Goal: Task Accomplishment & Management: Manage account settings

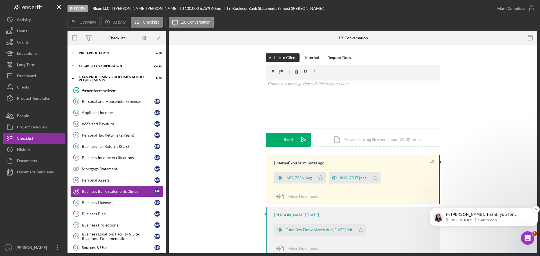
scroll to position [1, 0]
click at [507, 221] on p "[PERSON_NAME] • 46m ago" at bounding box center [488, 220] width 85 height 5
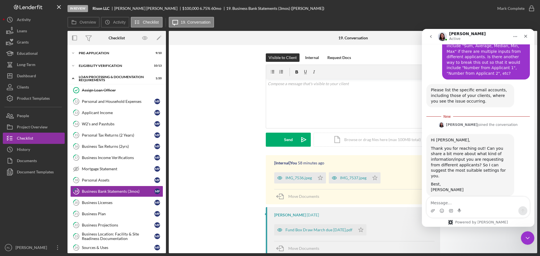
scroll to position [198, 0]
click at [464, 203] on textarea "Message…" at bounding box center [478, 202] width 103 height 10
click at [457, 201] on textarea "Message…" at bounding box center [478, 202] width 103 height 10
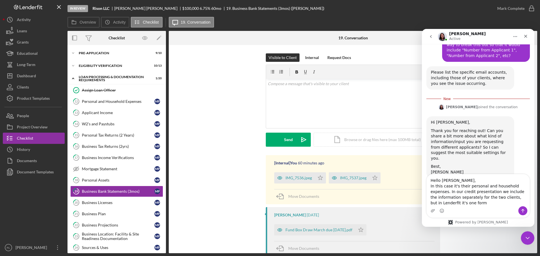
scroll to position [220, 0]
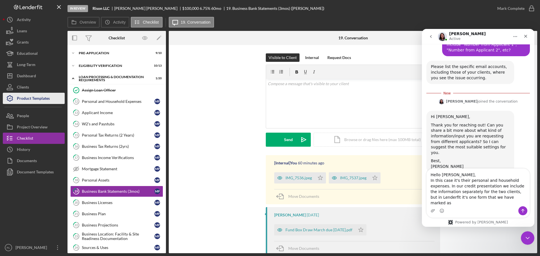
type textarea "Hello [PERSON_NAME], In this case it's their personal and household expenses. I…"
click at [33, 100] on div "Product Templates" at bounding box center [33, 99] width 33 height 13
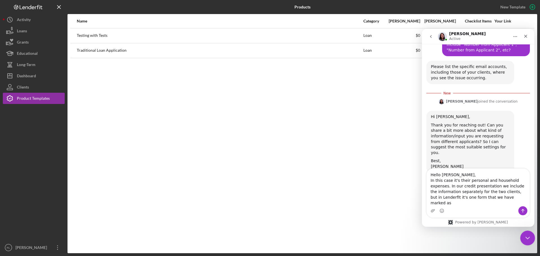
click at [526, 240] on icon "Close Intercom Messenger" at bounding box center [527, 237] width 7 height 7
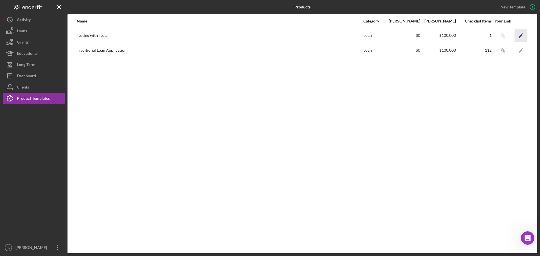
click at [524, 35] on icon "Icon/Edit" at bounding box center [521, 35] width 13 height 13
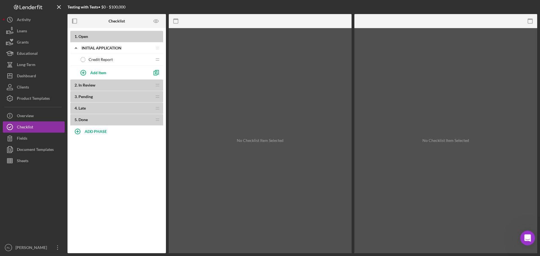
click at [527, 237] on icon "Open Intercom Messenger" at bounding box center [526, 237] width 9 height 9
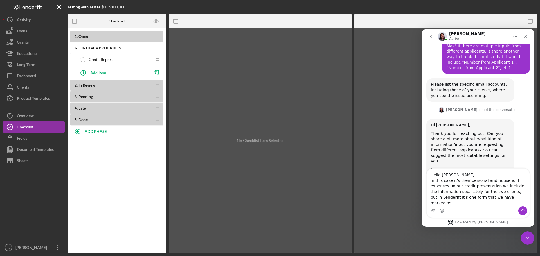
scroll to position [211, 0]
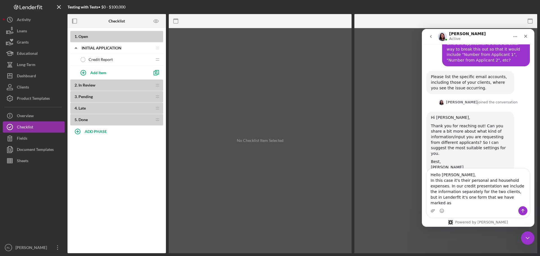
click at [105, 57] on span "Credit Report" at bounding box center [101, 59] width 24 height 5
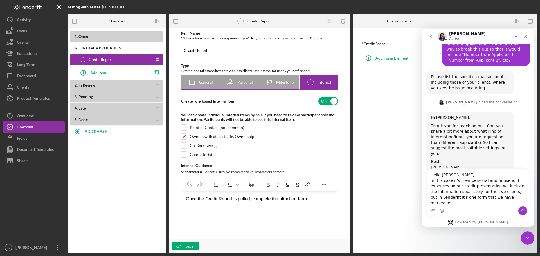
click at [239, 84] on span "Personal" at bounding box center [244, 82] width 15 height 5
radio input "true"
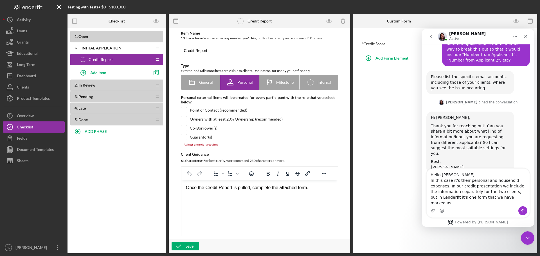
click at [209, 118] on div "Owners with at least 20% Ownership (recommended)" at bounding box center [236, 119] width 93 height 5
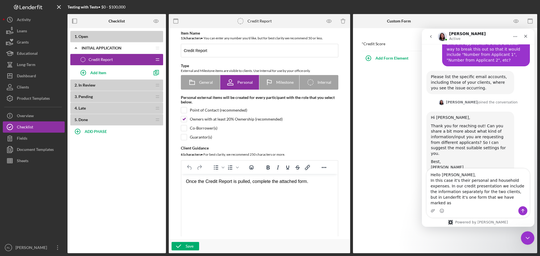
checkbox input "true"
click at [493, 208] on div "Intercom messenger" at bounding box center [478, 211] width 103 height 9
click at [493, 204] on textarea "Hello [PERSON_NAME], In this case it's their personal and household expenses. I…" at bounding box center [478, 188] width 103 height 38
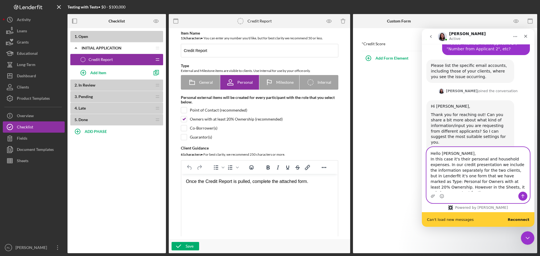
scroll to position [237, 0]
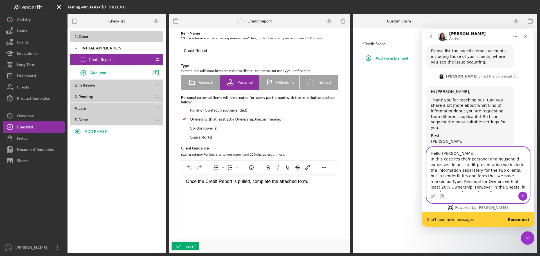
type textarea "Hello [PERSON_NAME], In this case it's their personal and household expenses. I…"
click at [523, 194] on button "Send a message…" at bounding box center [523, 196] width 9 height 9
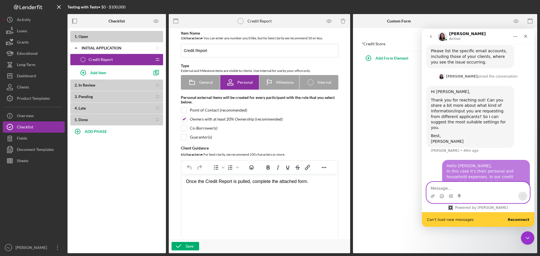
scroll to position [264, 0]
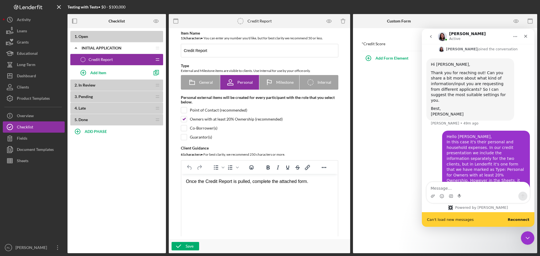
click at [519, 221] on b "Reconnect" at bounding box center [519, 220] width 22 height 4
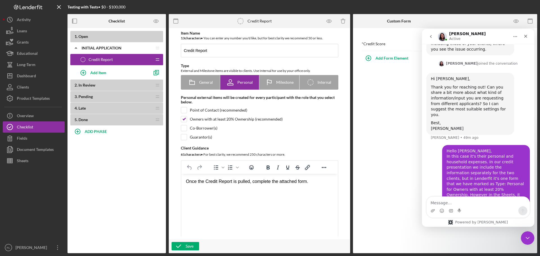
scroll to position [249, 0]
click at [326, 89] on div "Icon/Checklist Item Internal Internal" at bounding box center [318, 82] width 25 height 14
radio input "false"
radio input "true"
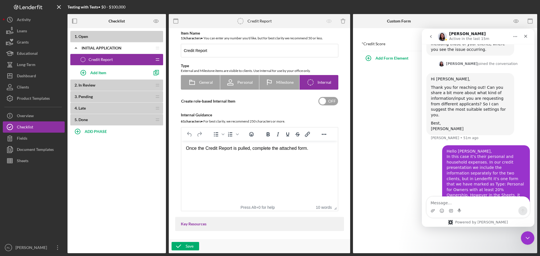
click at [332, 99] on input "checkbox" at bounding box center [328, 101] width 20 height 8
checkbox input "true"
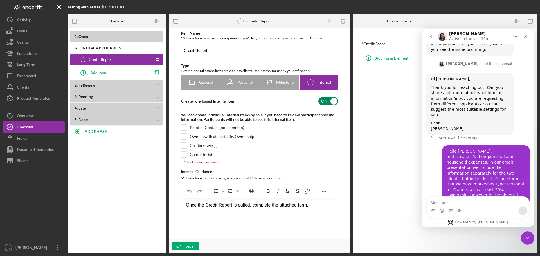
click at [197, 136] on div "Owners with at least 20% Ownership" at bounding box center [222, 136] width 64 height 5
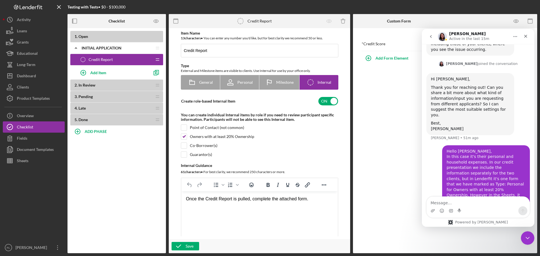
checkbox input "true"
click at [181, 247] on icon "button" at bounding box center [179, 246] width 14 height 14
